Goal: Find specific page/section: Find specific page/section

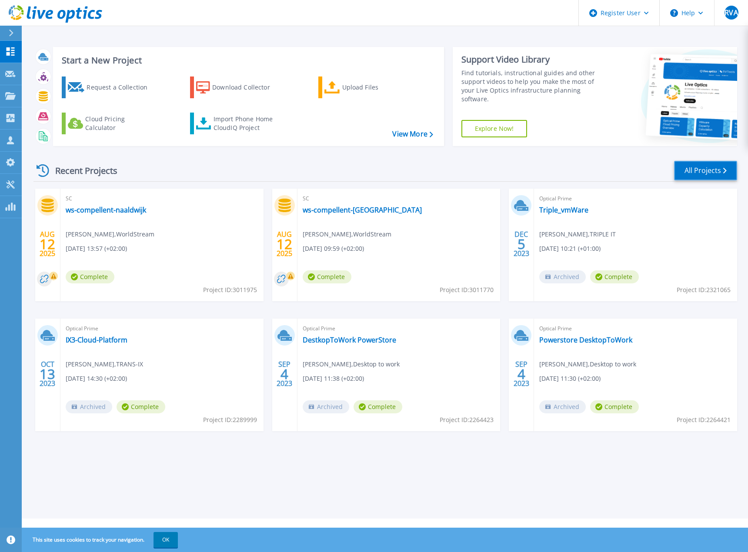
click at [686, 165] on link "All Projects" at bounding box center [705, 171] width 63 height 20
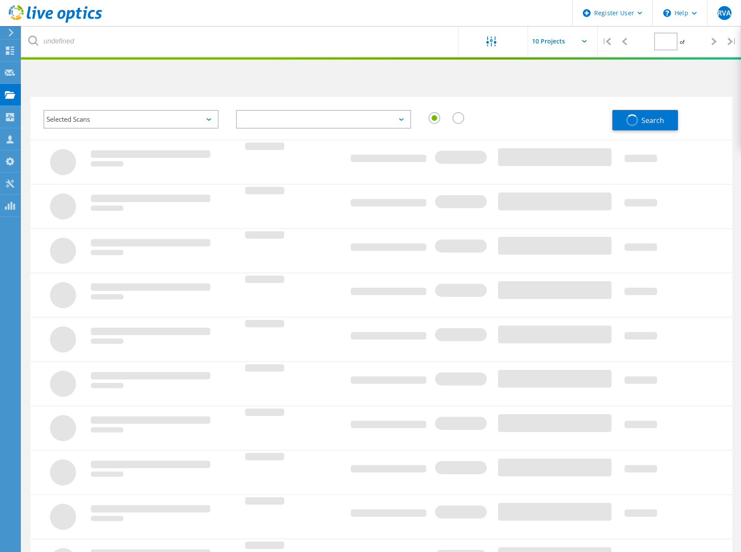
type input "1"
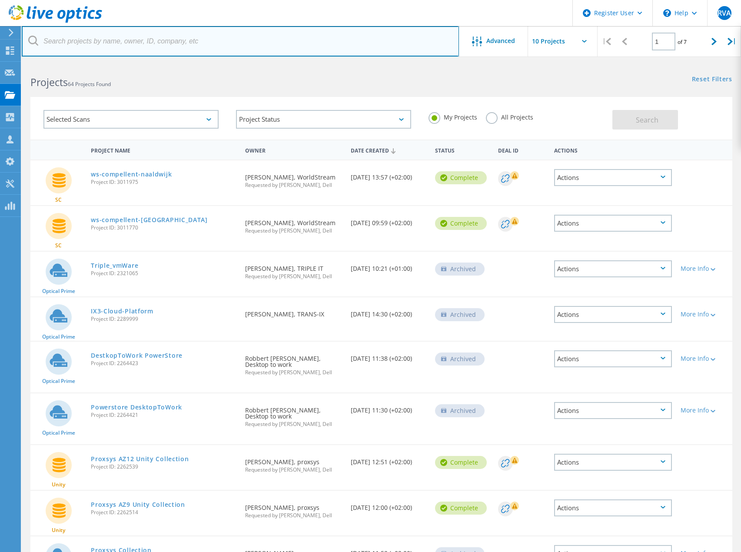
click at [143, 47] on input "text" at bounding box center [240, 41] width 437 height 30
paste input "[PERSON_NAME]"
type input "[PERSON_NAME]"
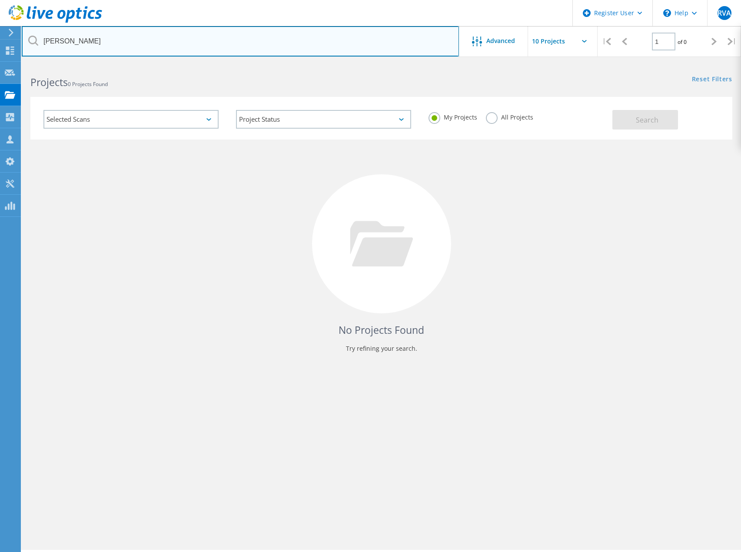
drag, startPoint x: 152, startPoint y: 43, endPoint x: -4, endPoint y: 36, distance: 155.8
click at [0, 36] on html "Register User \n Help Explore Helpful Articles Contact Support RVA Dell User Ro…" at bounding box center [370, 288] width 741 height 576
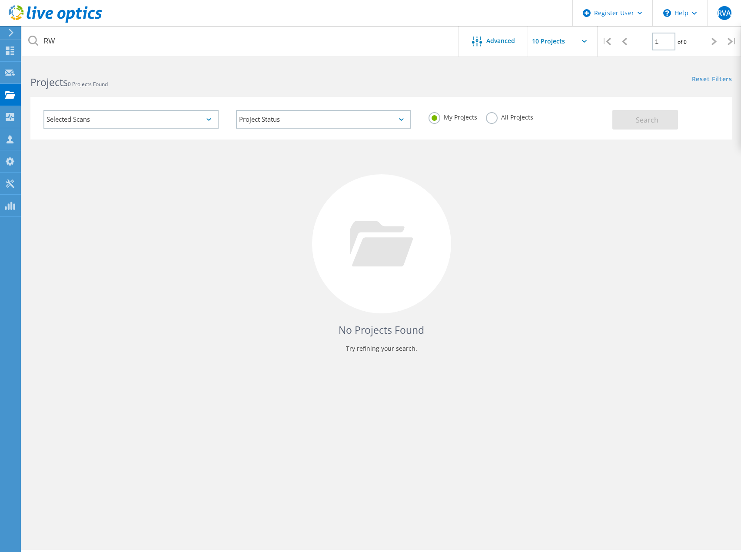
click at [491, 119] on label "All Projects" at bounding box center [509, 116] width 47 height 8
click at [0, 0] on input "All Projects" at bounding box center [0, 0] width 0 height 0
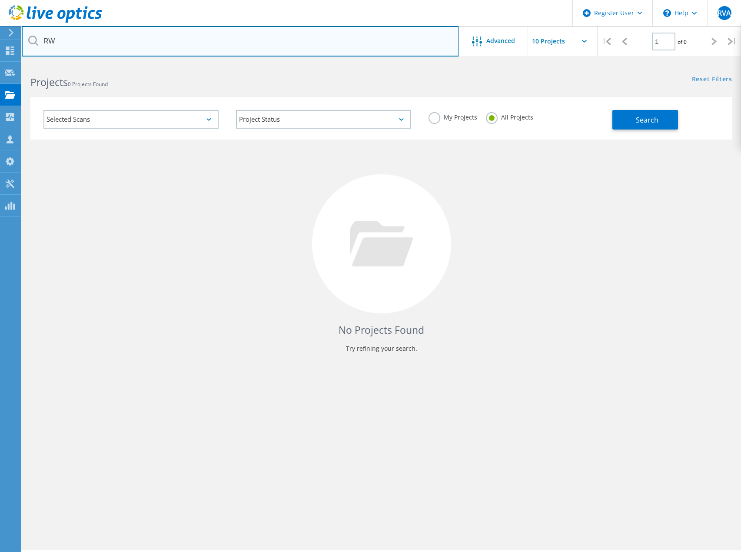
drag, startPoint x: 100, startPoint y: 39, endPoint x: -4, endPoint y: 39, distance: 104.3
click at [0, 39] on html "Register User \n Help Explore Helpful Articles Contact Support RVA Dell User Ro…" at bounding box center [370, 288] width 741 height 576
paste input "ooyse Wissel"
drag, startPoint x: 160, startPoint y: 37, endPoint x: 5, endPoint y: 26, distance: 155.1
click at [6, 63] on div "Register User \n Help Explore Helpful Articles Contact Support RVA Dell User Ro…" at bounding box center [370, 319] width 741 height 513
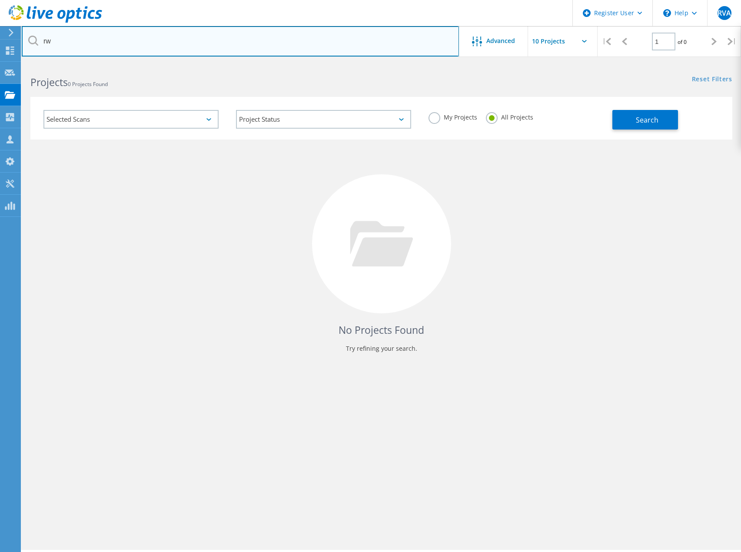
type input "rw"
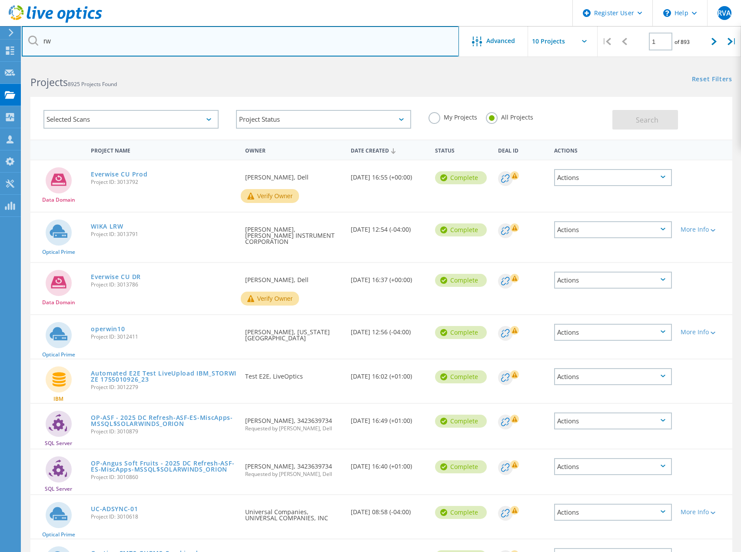
drag, startPoint x: 88, startPoint y: 35, endPoint x: -4, endPoint y: 40, distance: 92.3
click at [0, 40] on html "Register User \n Help Explore Helpful Articles Contact Support RVA Dell User Ro…" at bounding box center [370, 338] width 741 height 677
type input "interstellar"
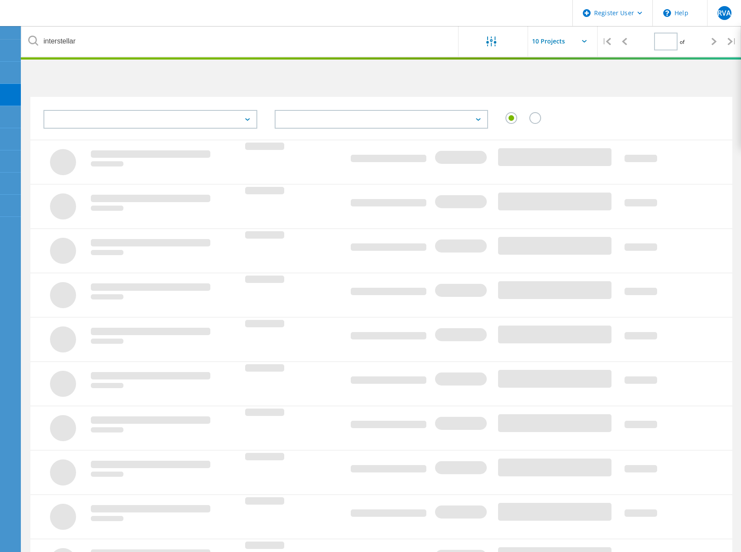
type input "1"
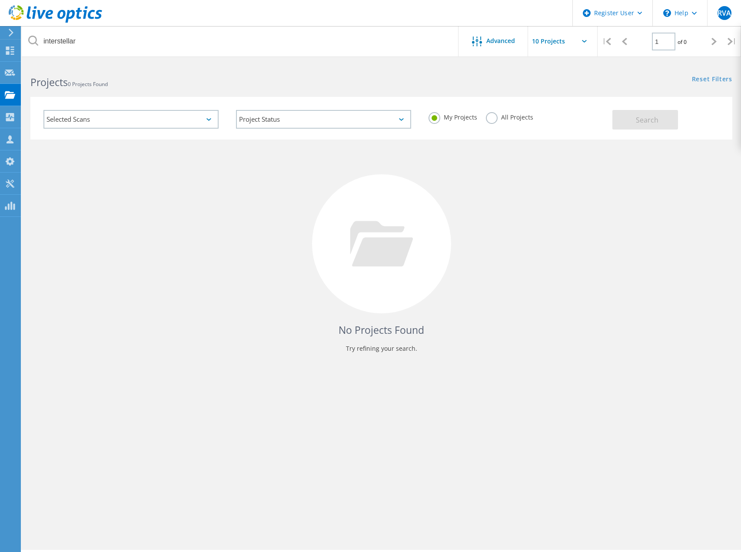
click at [263, 415] on div "interstellar Advanced | 1 of 0 | Email Address Project Name Company Date Create…" at bounding box center [381, 306] width 719 height 487
